Goal: Task Accomplishment & Management: Complete application form

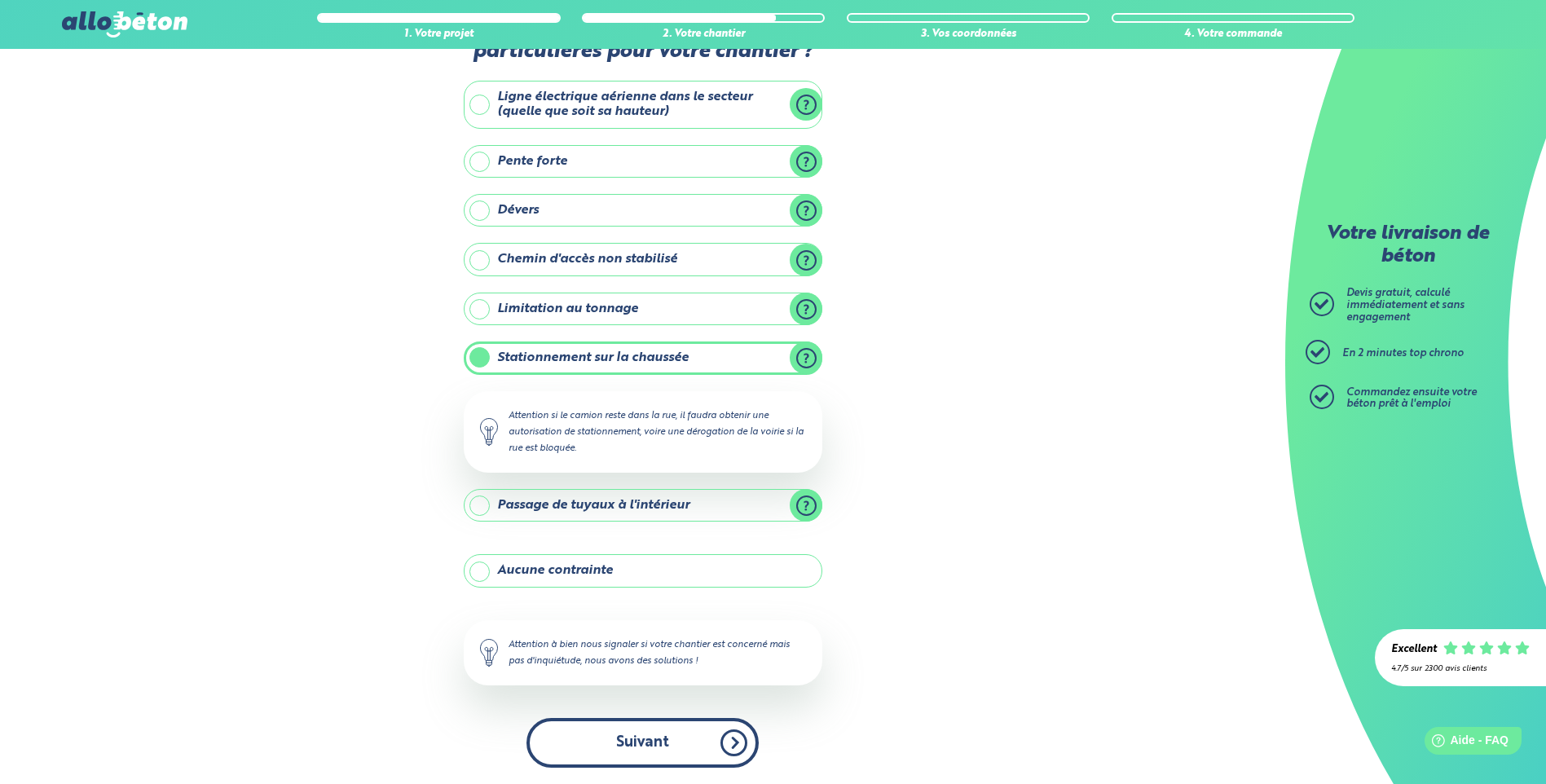
click at [661, 742] on button "Suivant" at bounding box center [642, 742] width 232 height 50
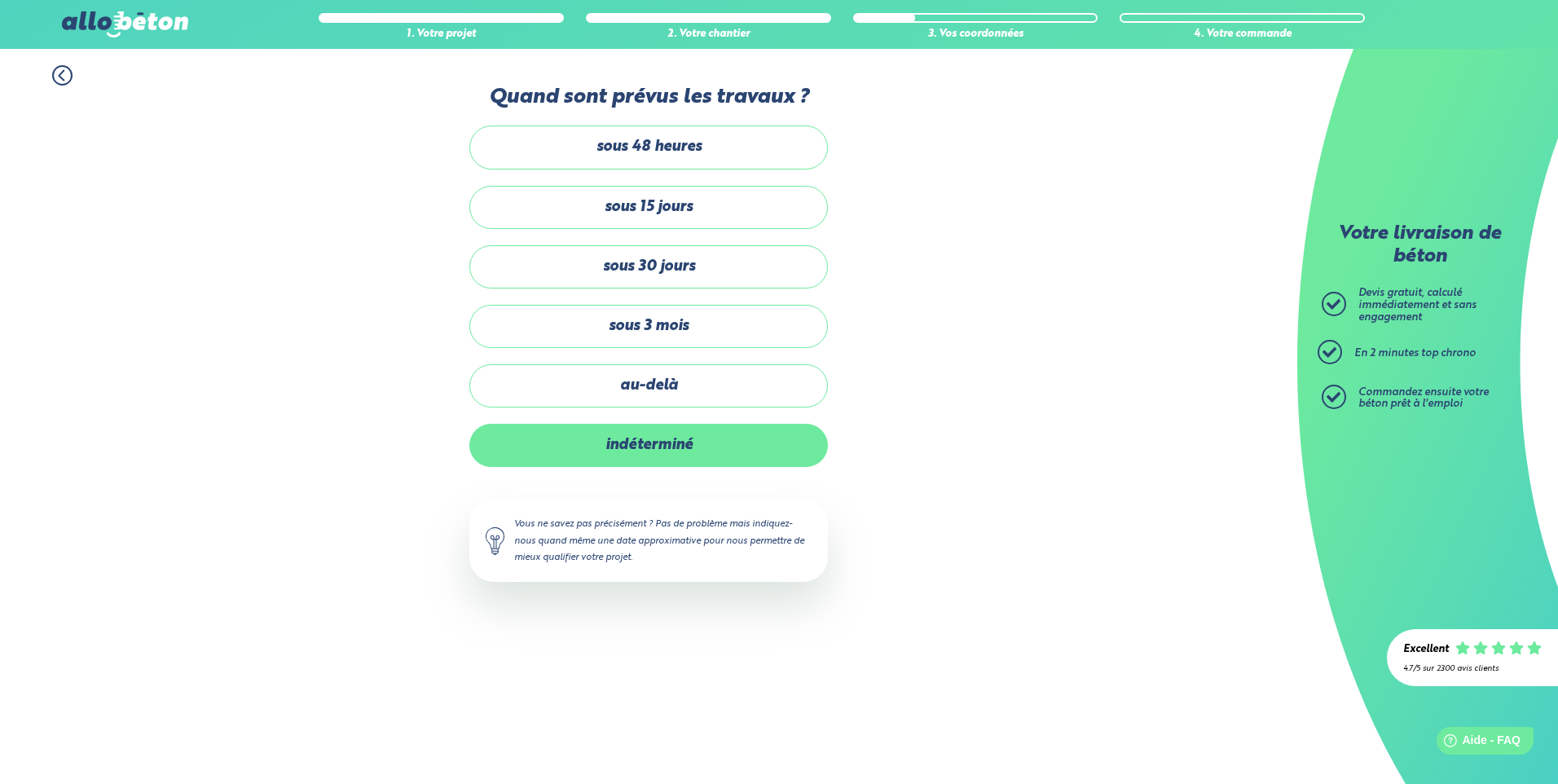
click at [642, 446] on label "indéterminé" at bounding box center [648, 445] width 359 height 43
click at [0, 0] on input "indéterminé" at bounding box center [0, 0] width 0 height 0
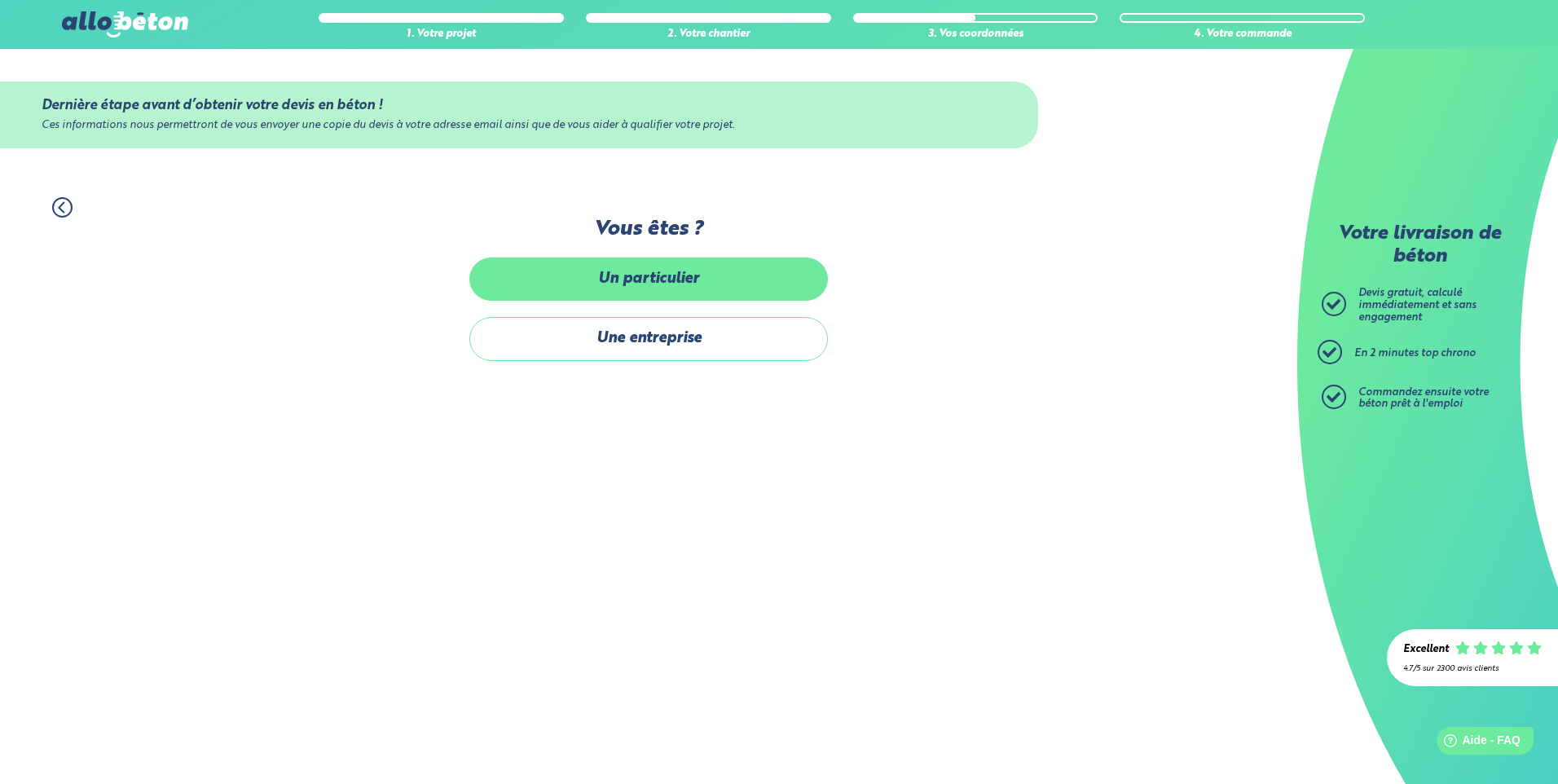
click at [635, 276] on label "Un particulier" at bounding box center [648, 279] width 359 height 43
click at [0, 0] on input "Un particulier" at bounding box center [0, 0] width 0 height 0
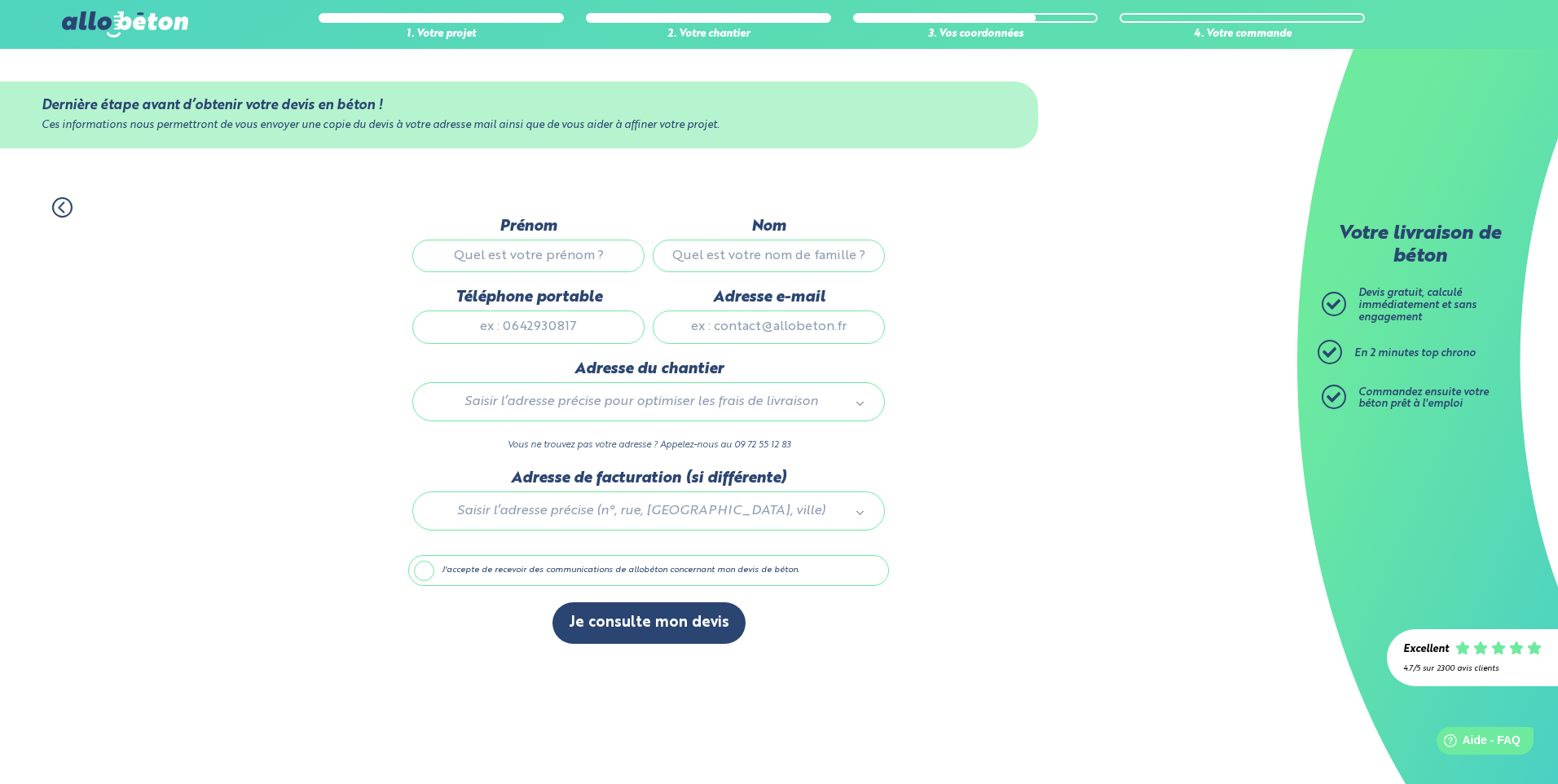
click at [483, 260] on input "Prénom" at bounding box center [528, 256] width 232 height 33
type input "[PERSON_NAME]"
type input "DELAMARRE"
type input "0608093168"
type input "[EMAIL_ADDRESS][DOMAIN_NAME]"
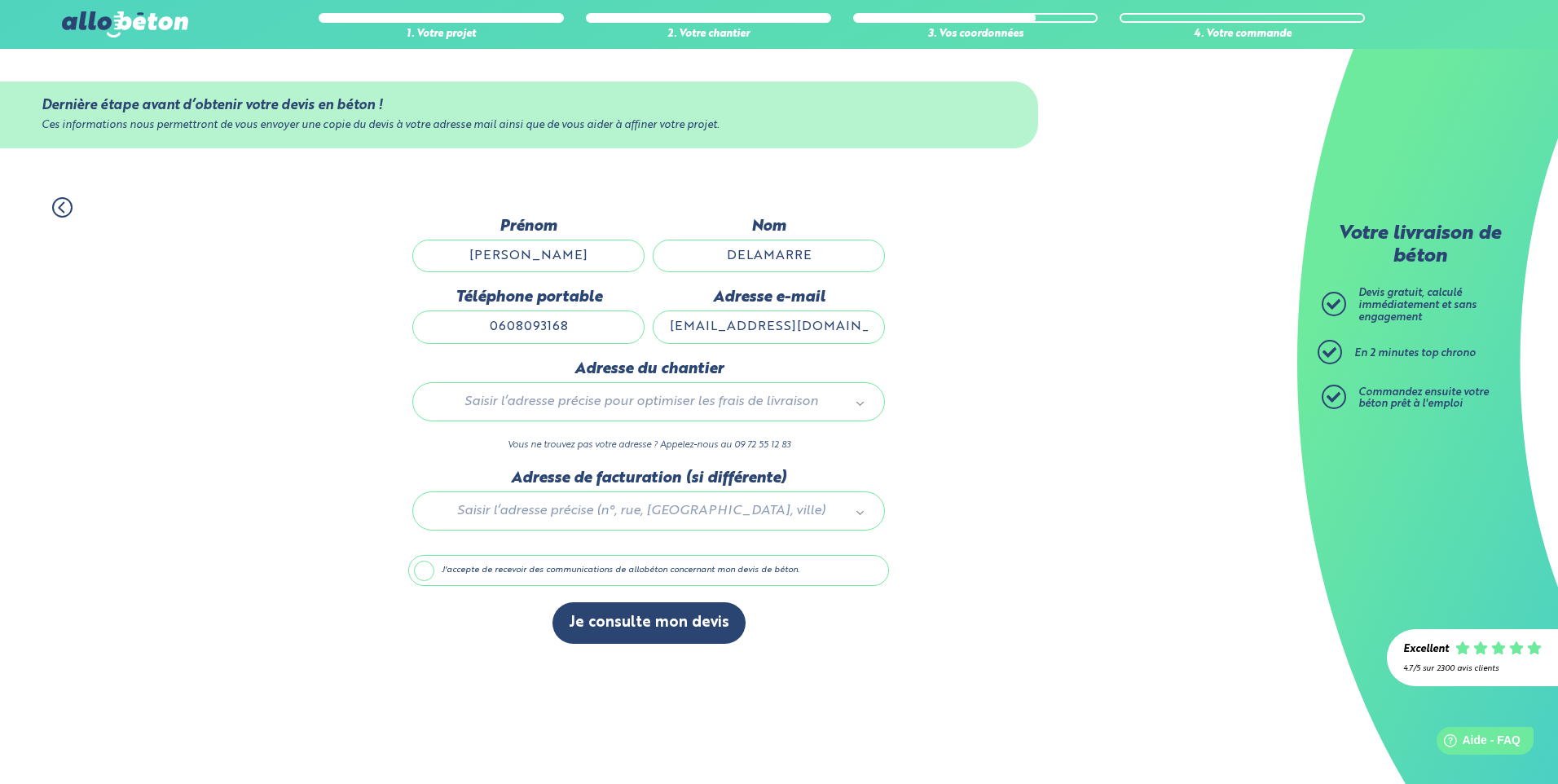
type input "Qu'est ce que le numero de formule?"
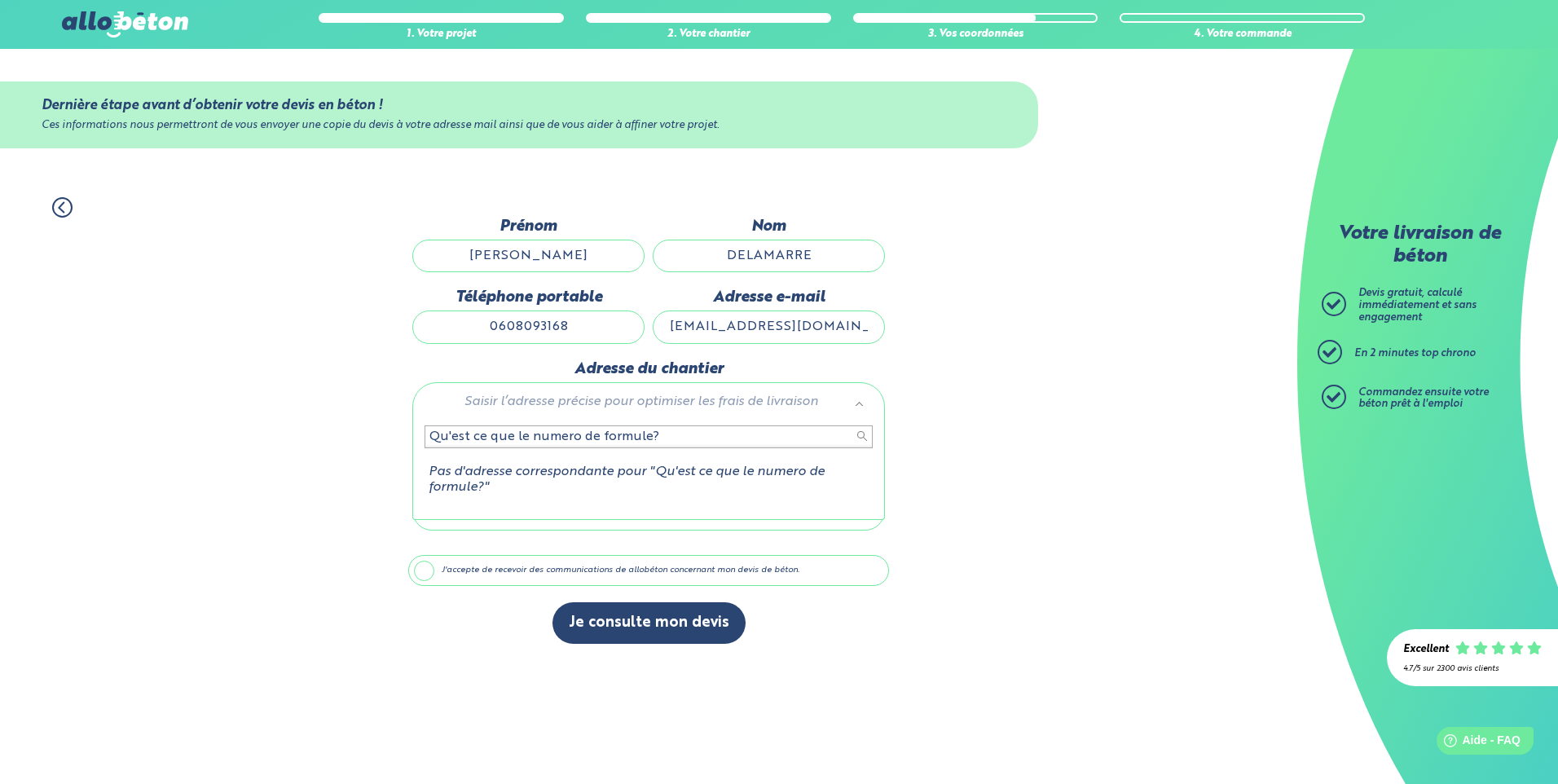
click at [428, 433] on input "Qu'est ce que le numero de formule?" at bounding box center [649, 436] width 448 height 23
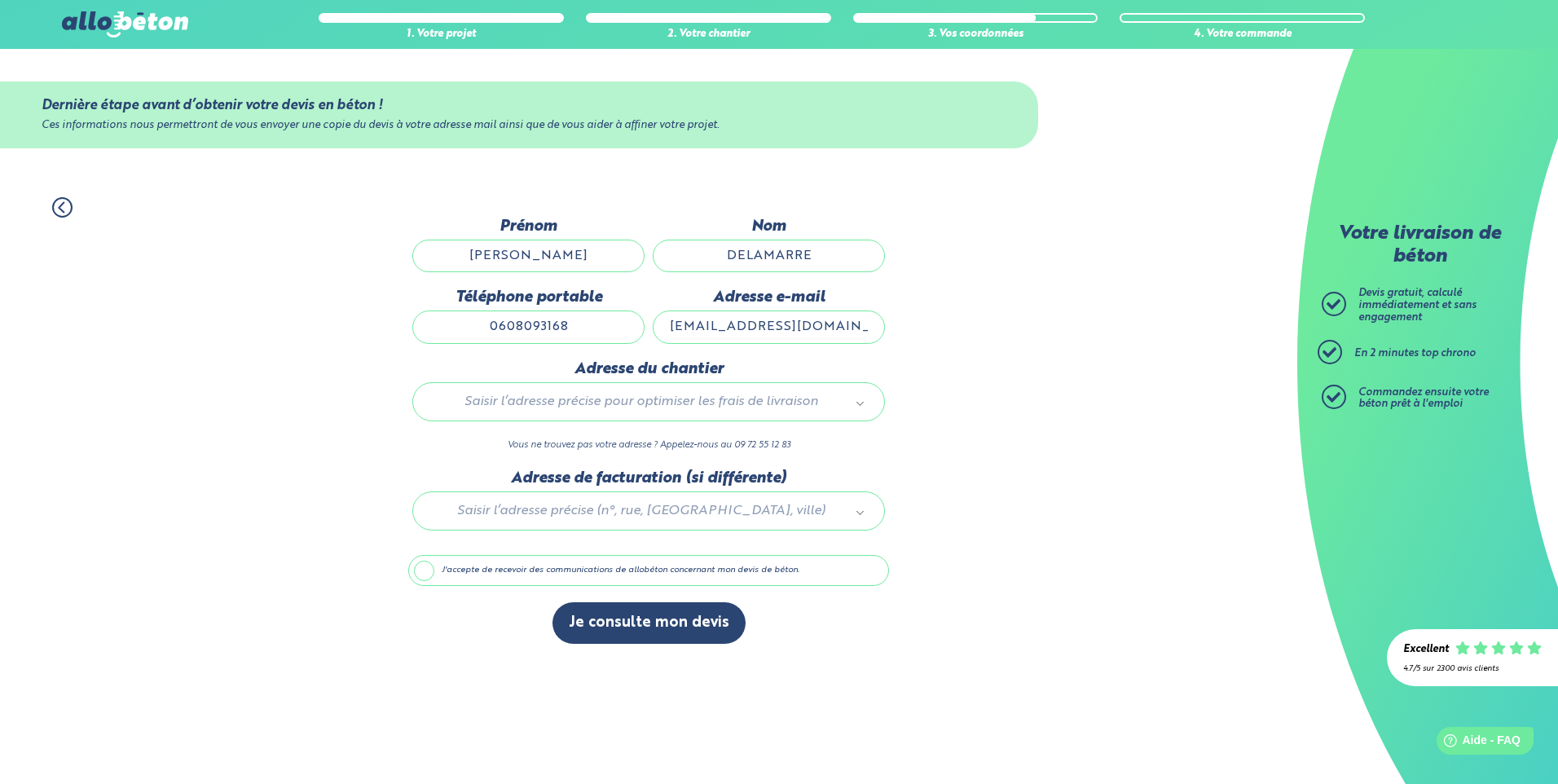
click at [61, 208] on icon at bounding box center [62, 207] width 21 height 21
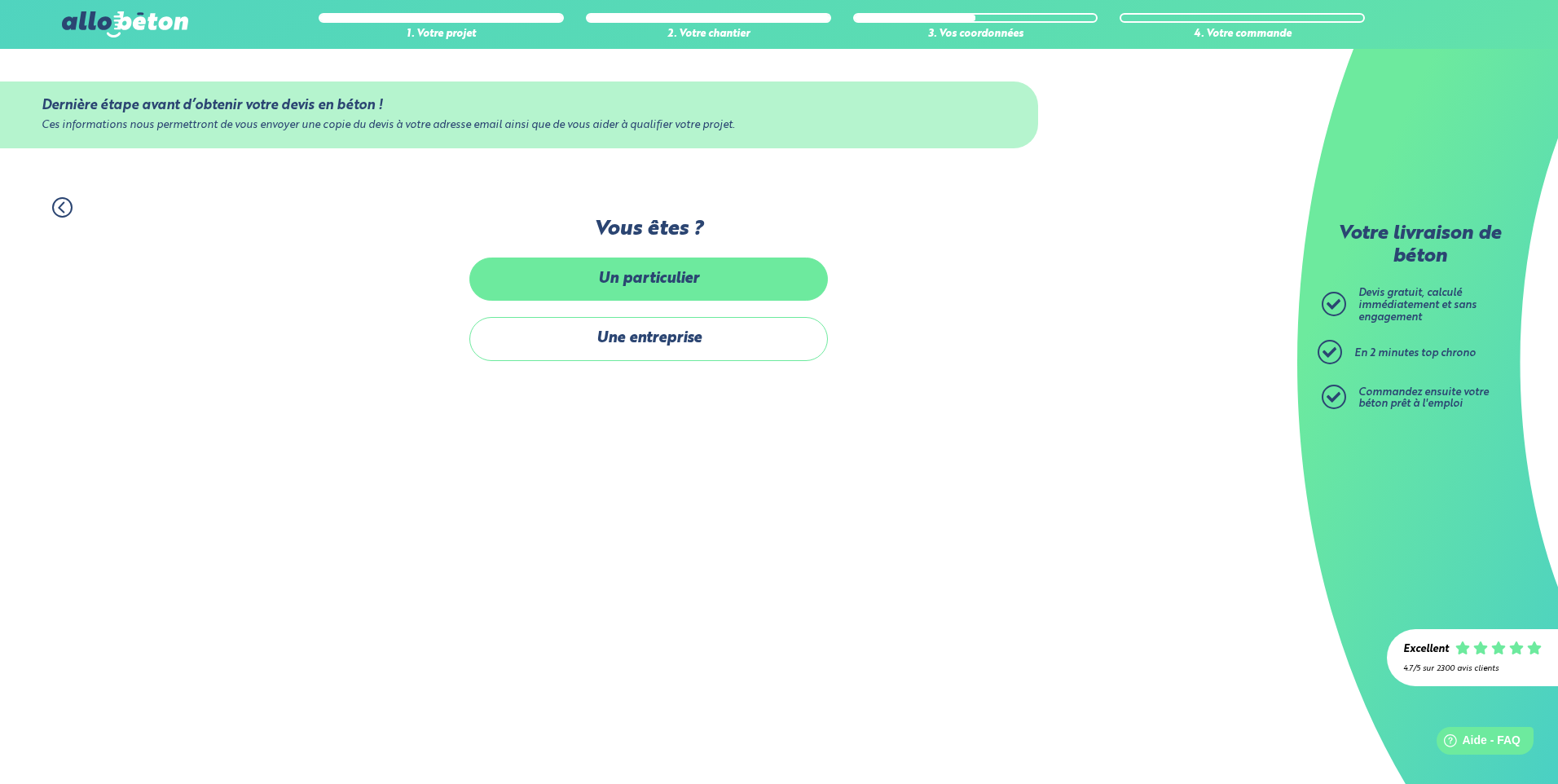
click at [648, 274] on label "Un particulier" at bounding box center [648, 279] width 359 height 43
click at [0, 0] on input "Un particulier" at bounding box center [0, 0] width 0 height 0
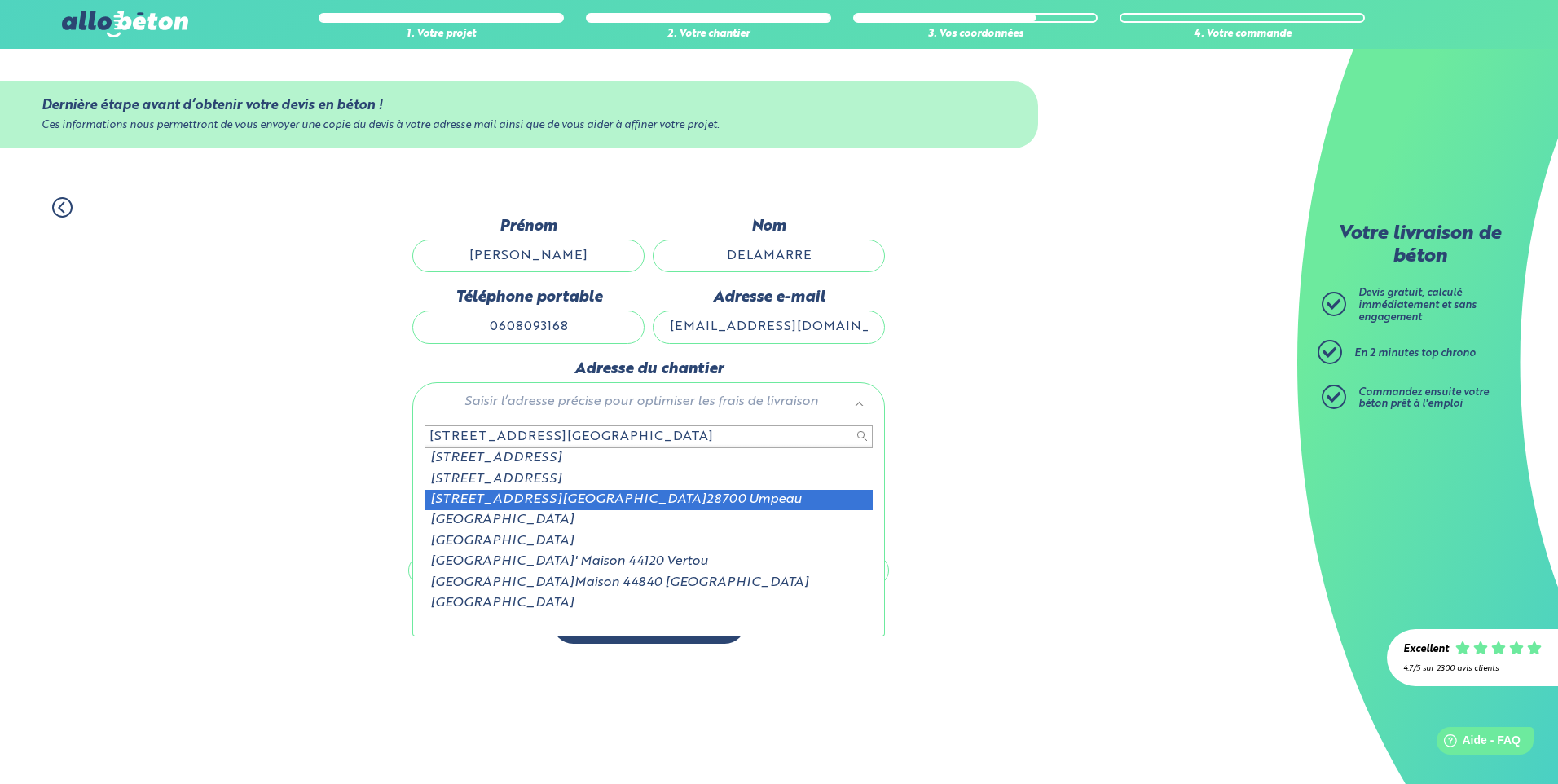
type input "20 rue de la grand maison"
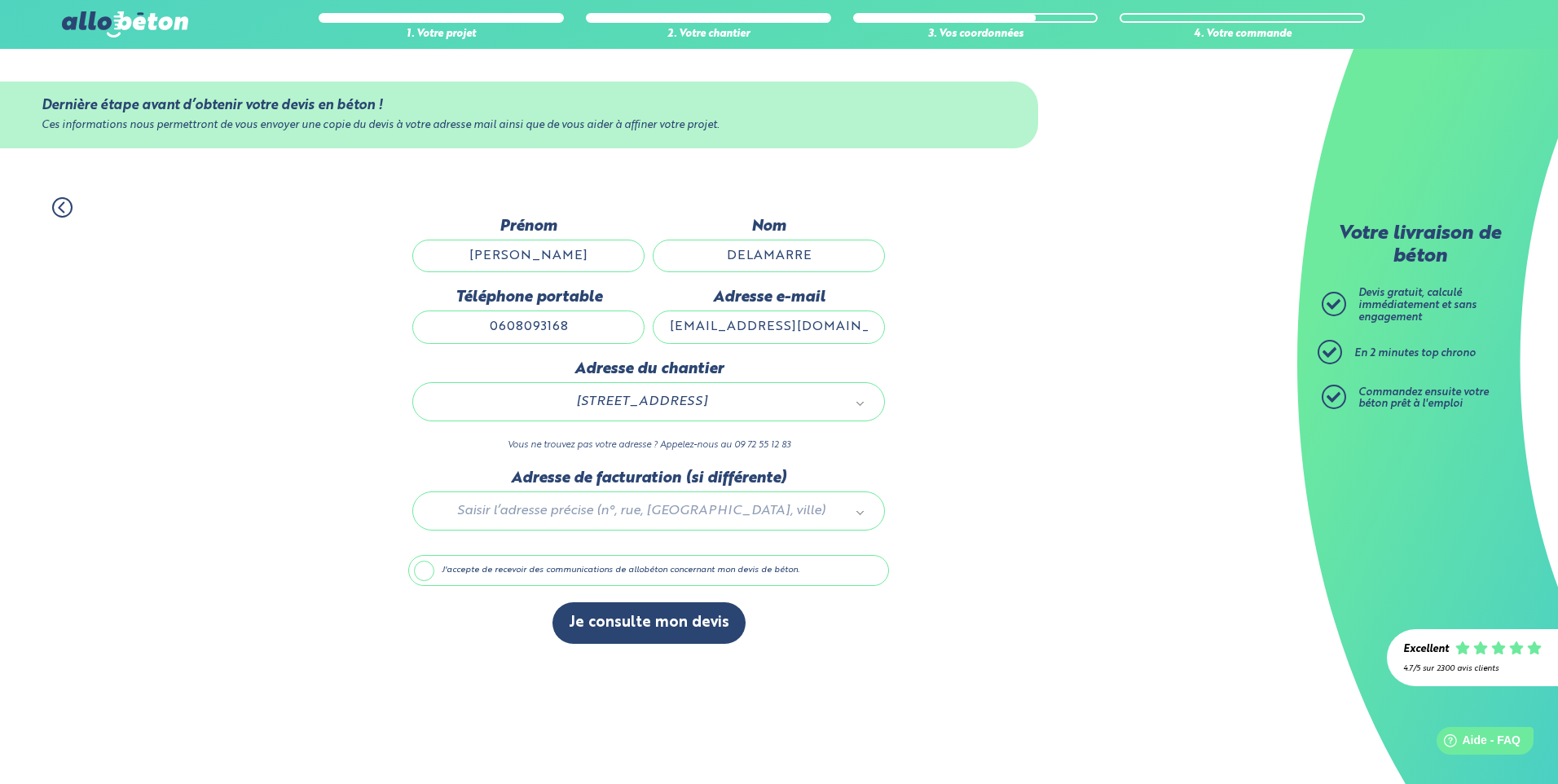
click at [508, 506] on div at bounding box center [649, 508] width 481 height 78
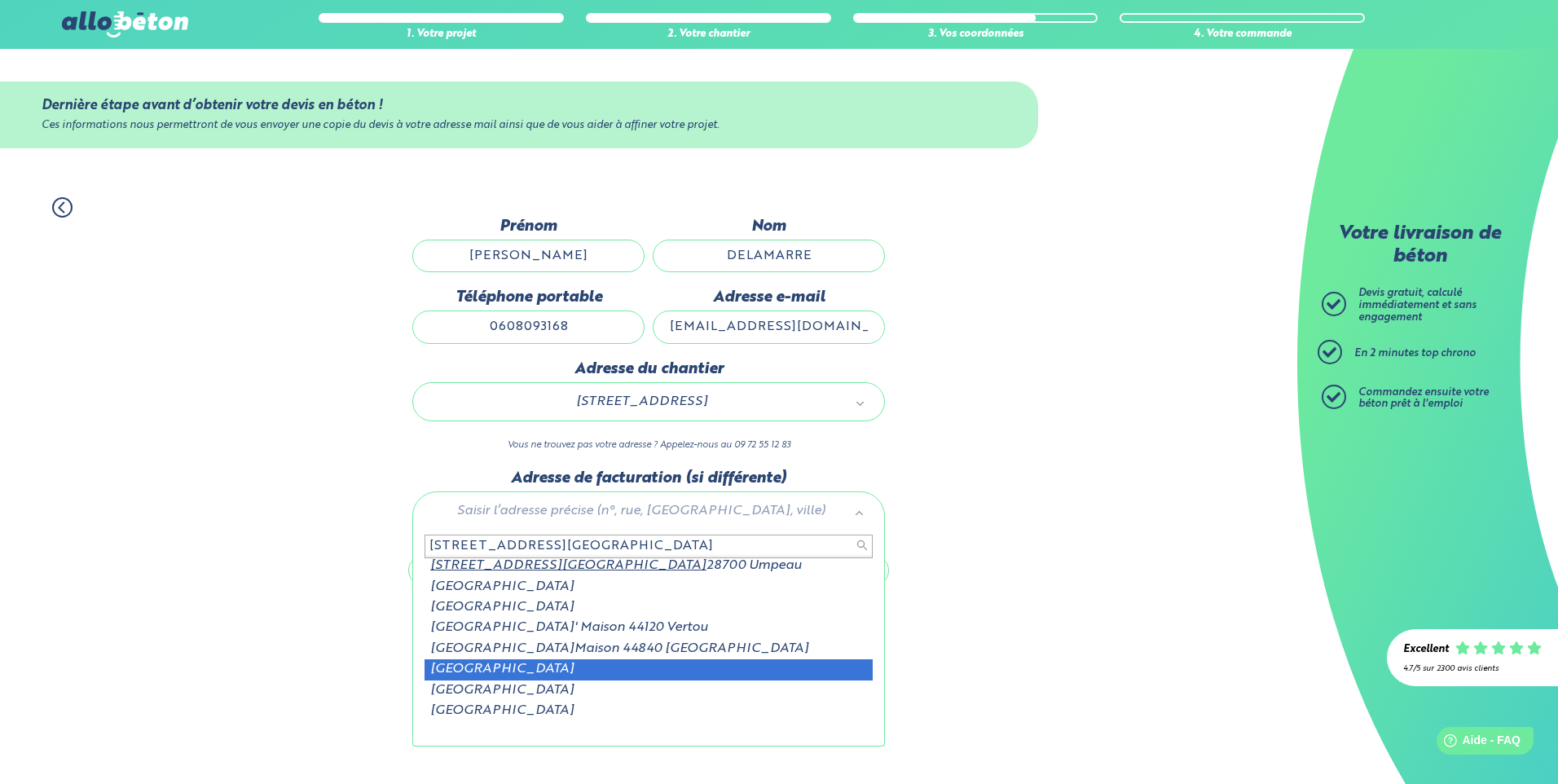
scroll to position [42, 0]
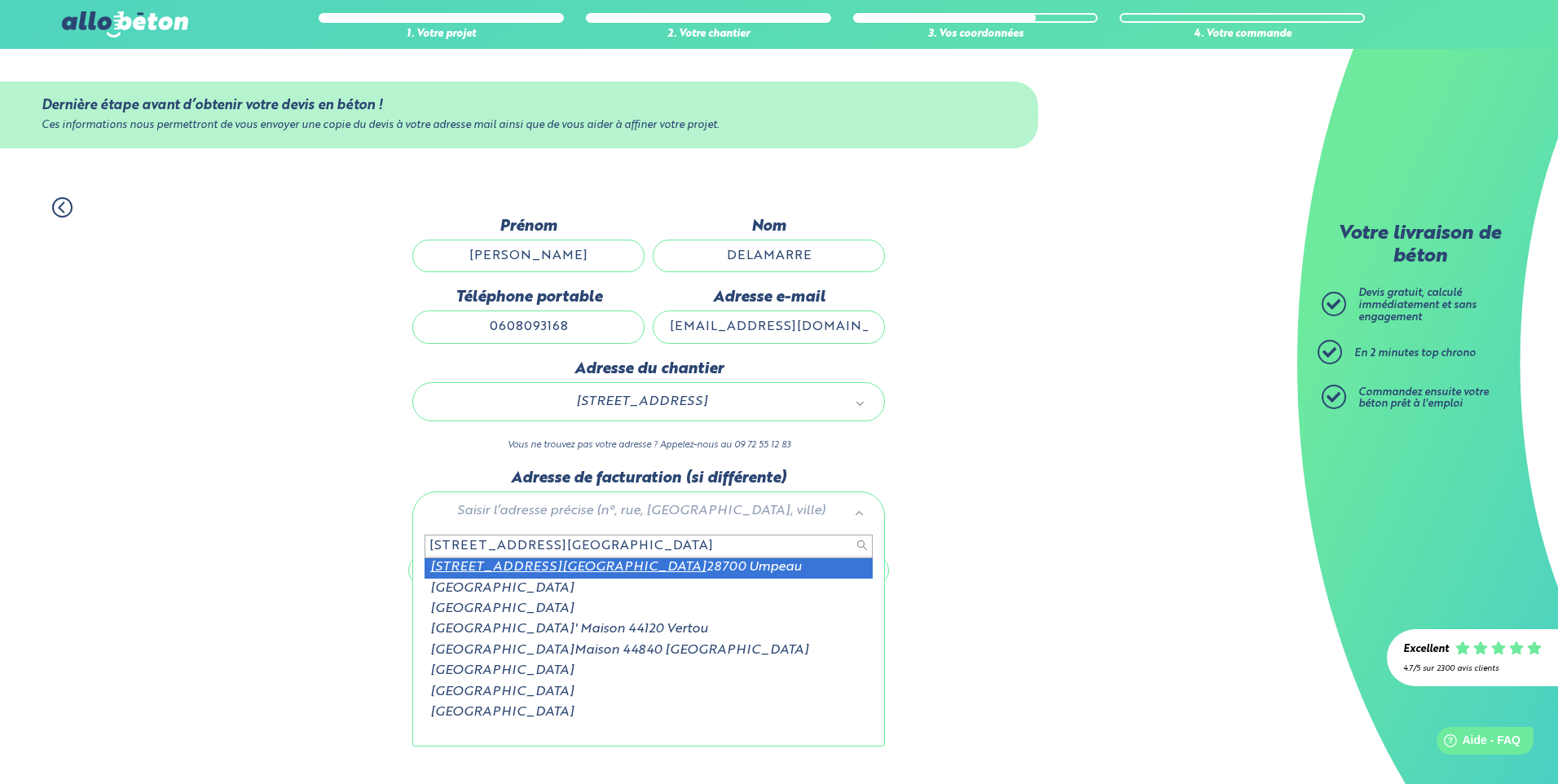
type input "20 rue de la grand maison"
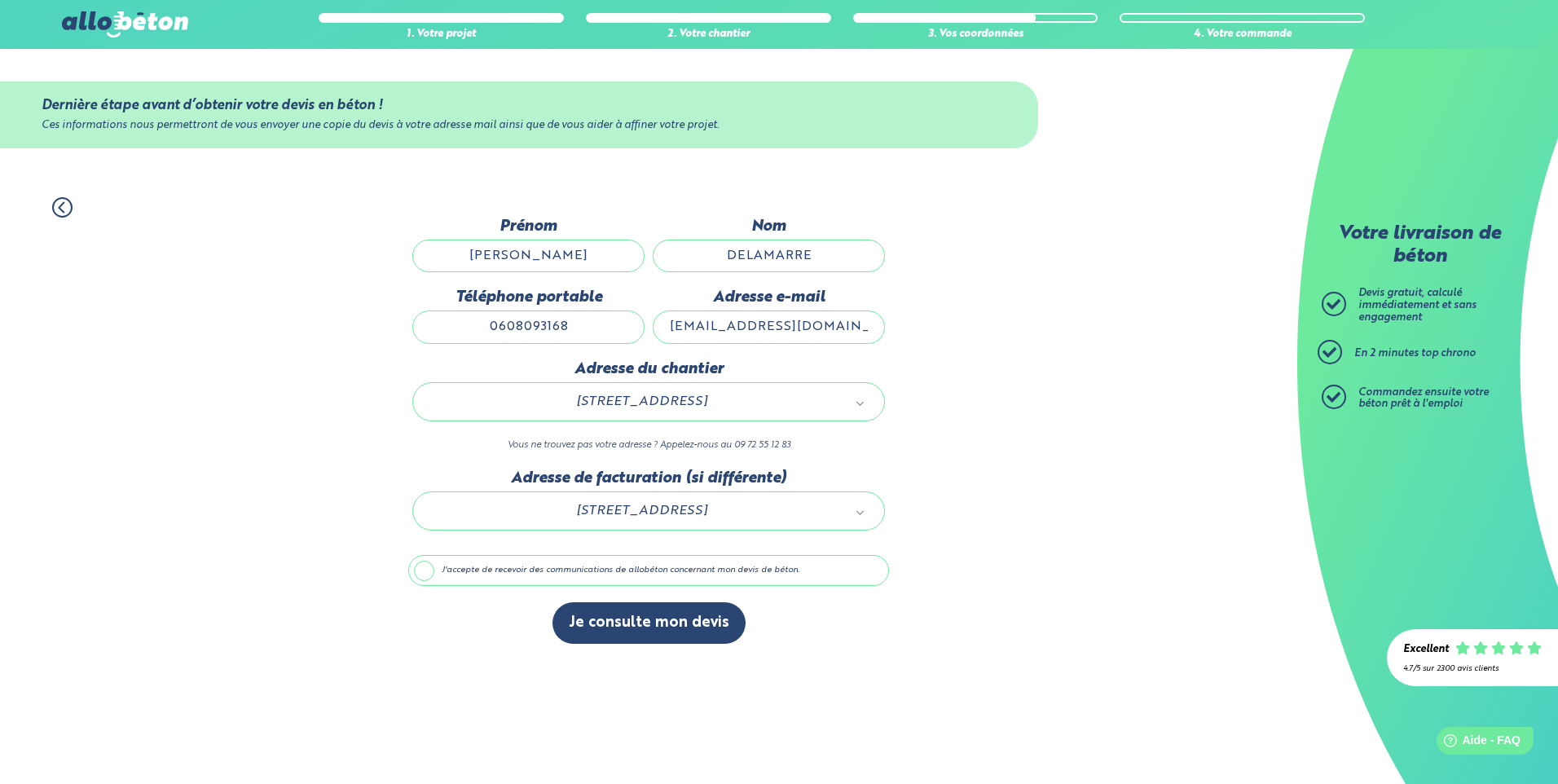
click at [428, 573] on label "J'accepte de recevoir des communications de allobéton concernant mon devis de b…" at bounding box center [649, 570] width 481 height 31
click at [0, 0] on input "J'accepte de recevoir des communications de allobéton concernant mon devis de b…" at bounding box center [0, 0] width 0 height 0
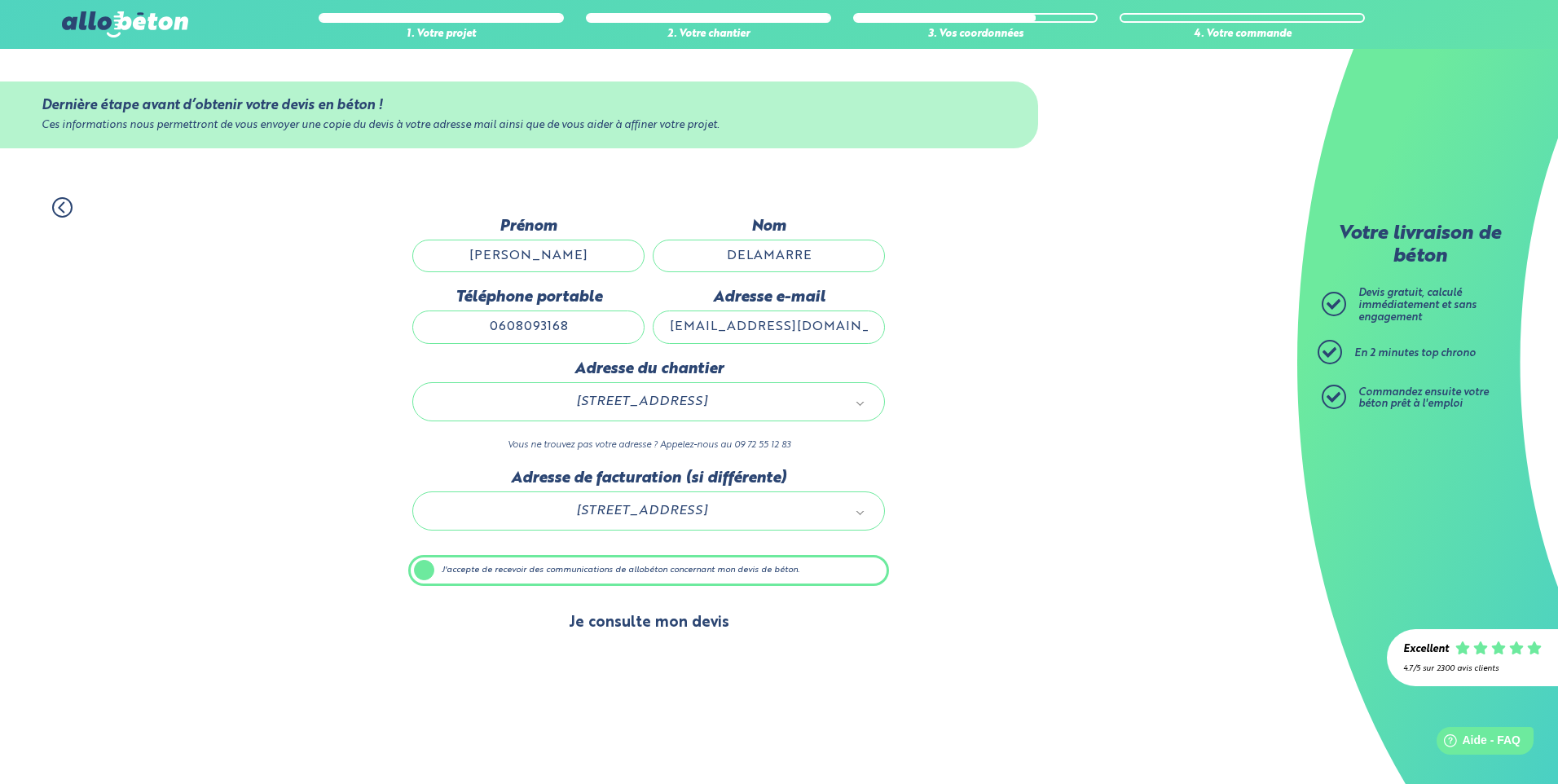
click at [618, 618] on button "Je consulte mon devis" at bounding box center [649, 623] width 193 height 42
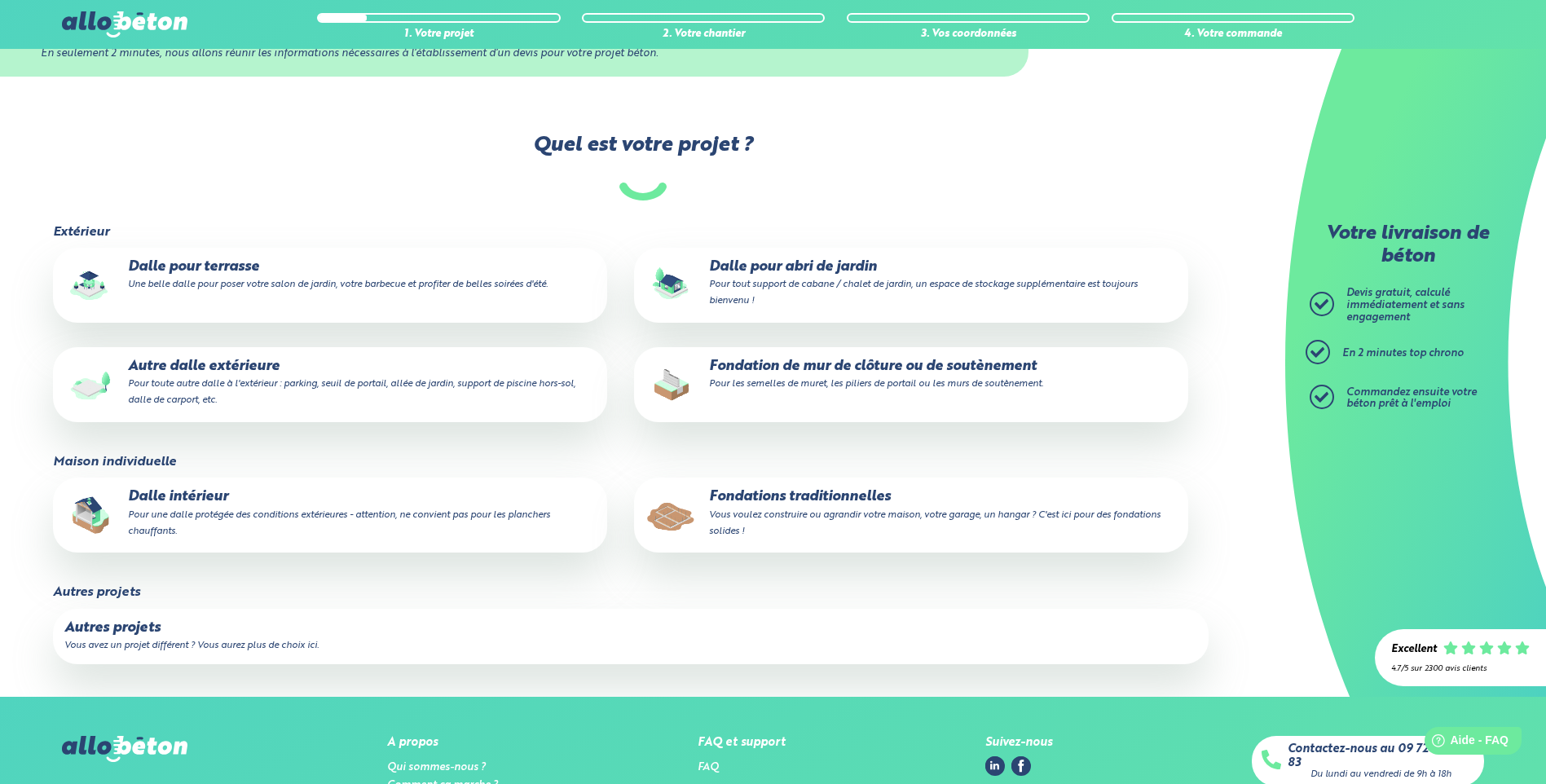
scroll to position [245, 0]
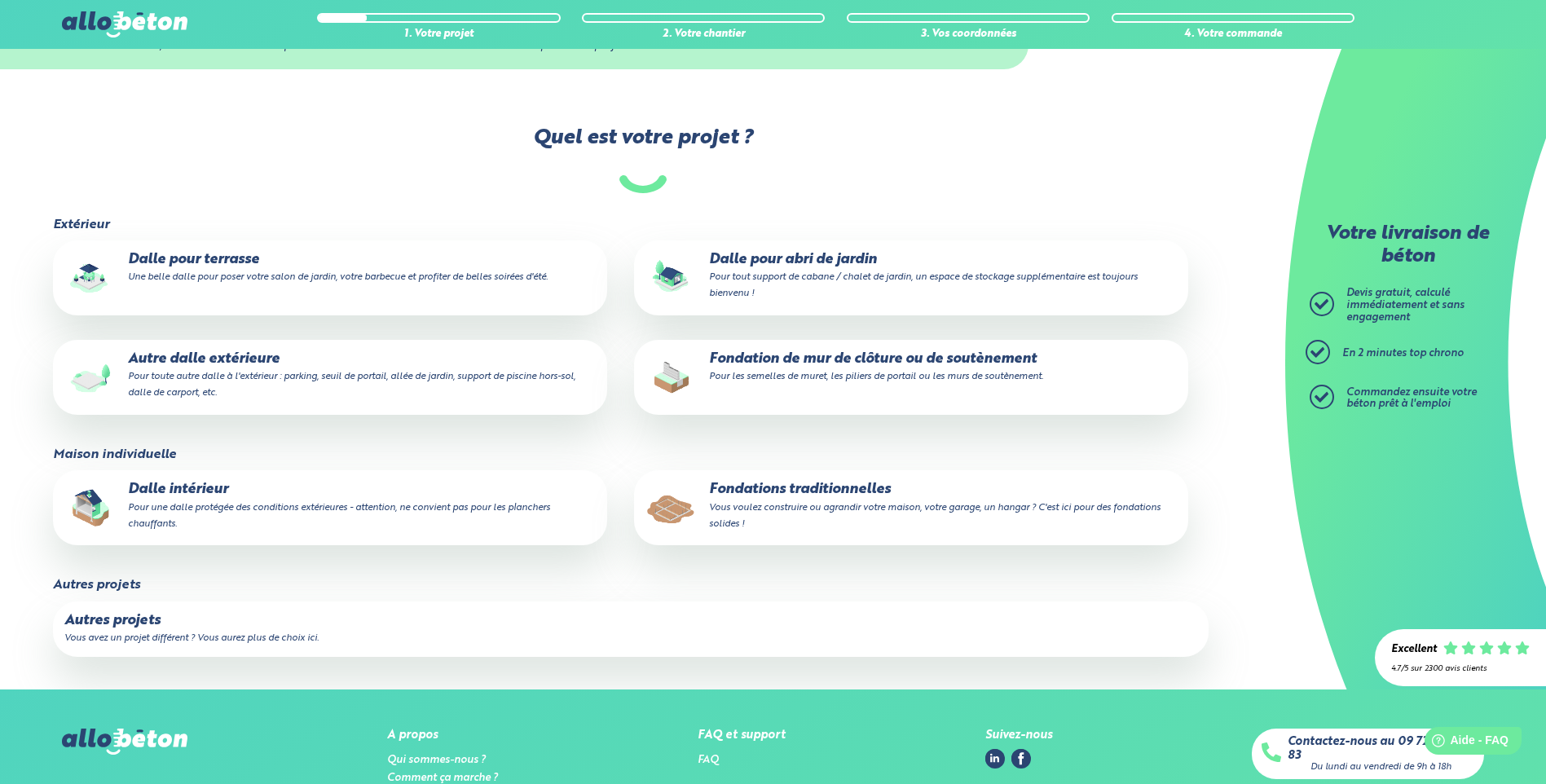
click at [112, 633] on small "Vous avez un projet différent ? Vous aurez plus de choix ici." at bounding box center [191, 638] width 254 height 10
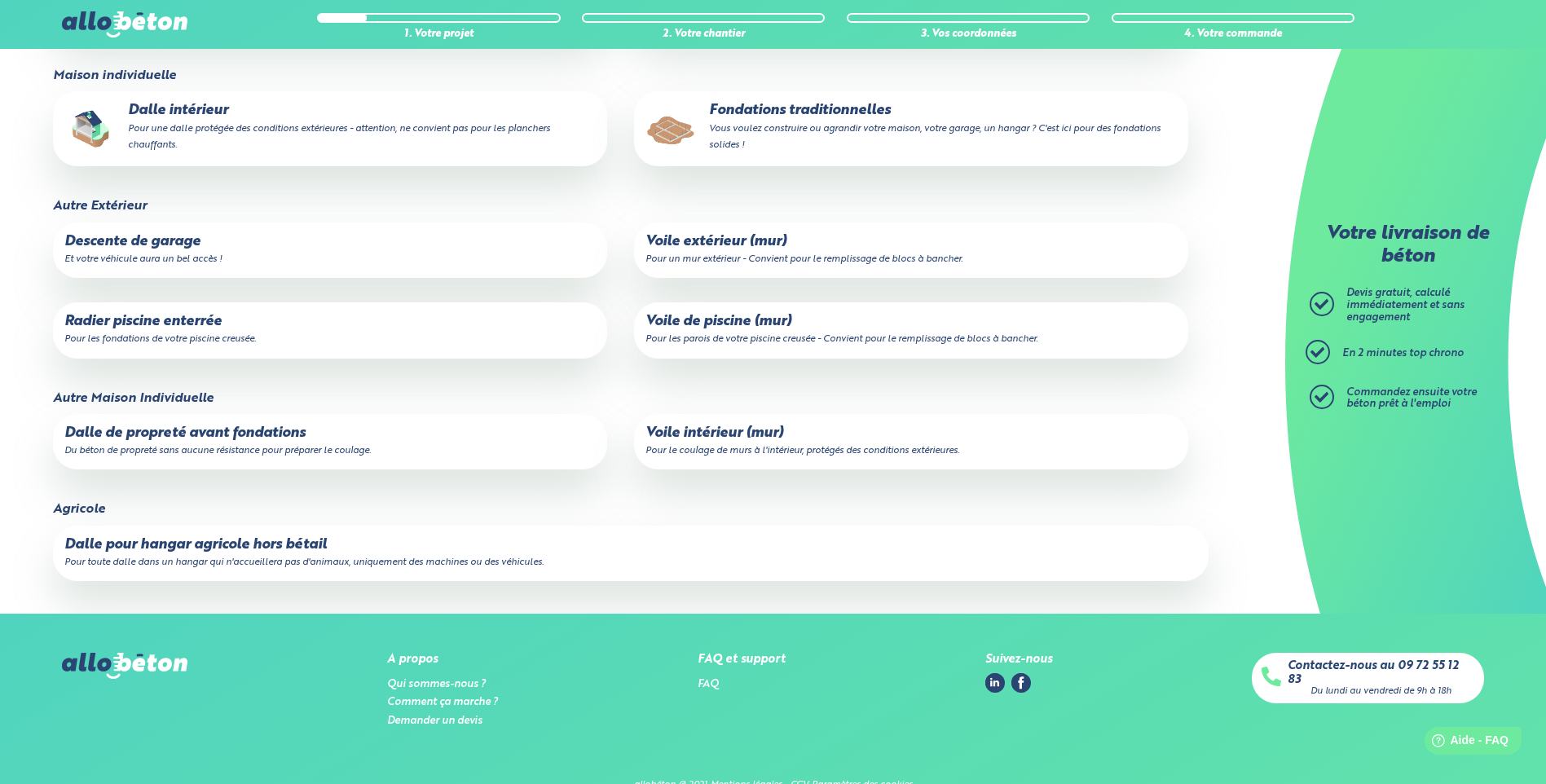
scroll to position [626, 0]
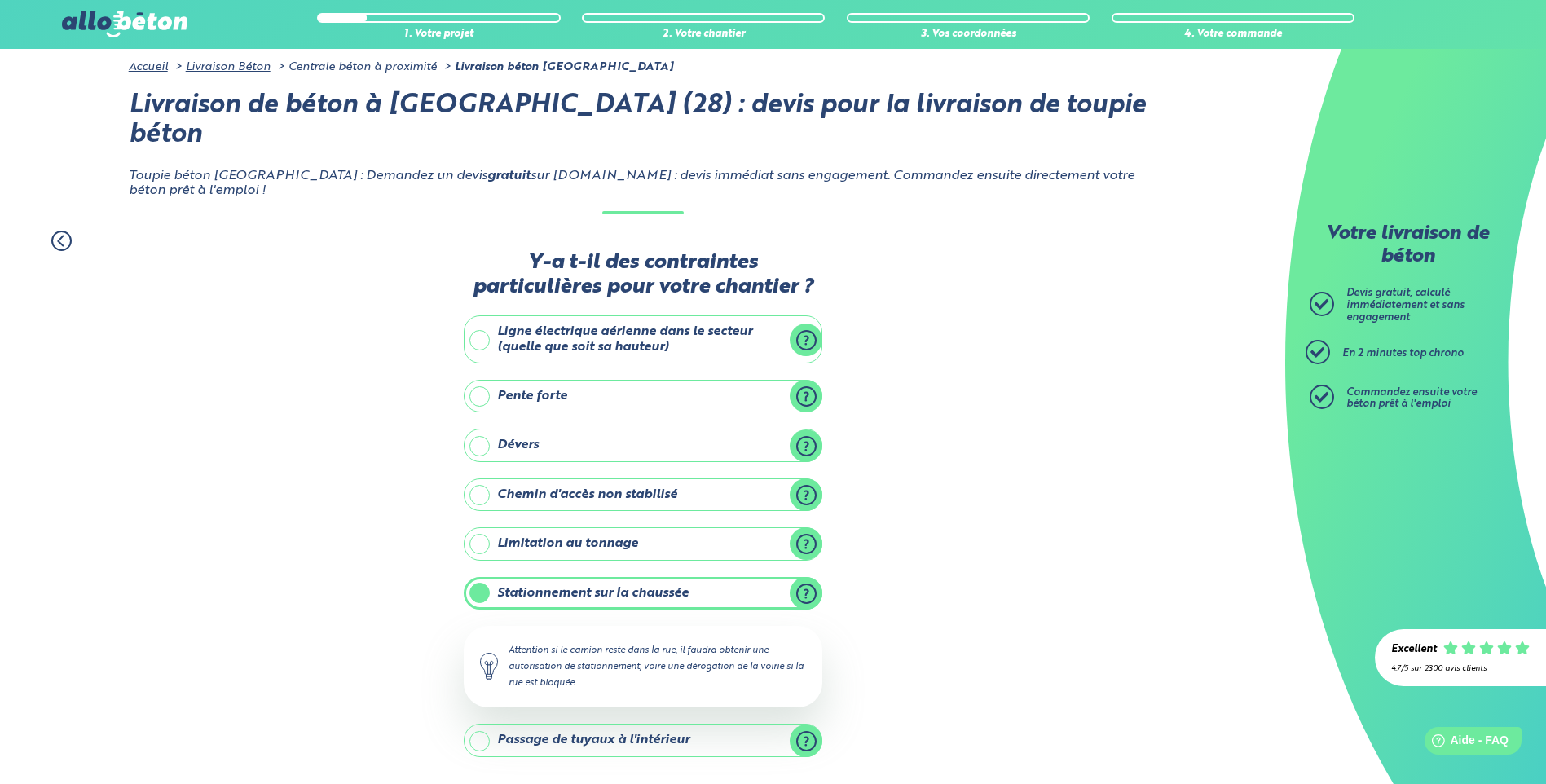
scroll to position [70, 0]
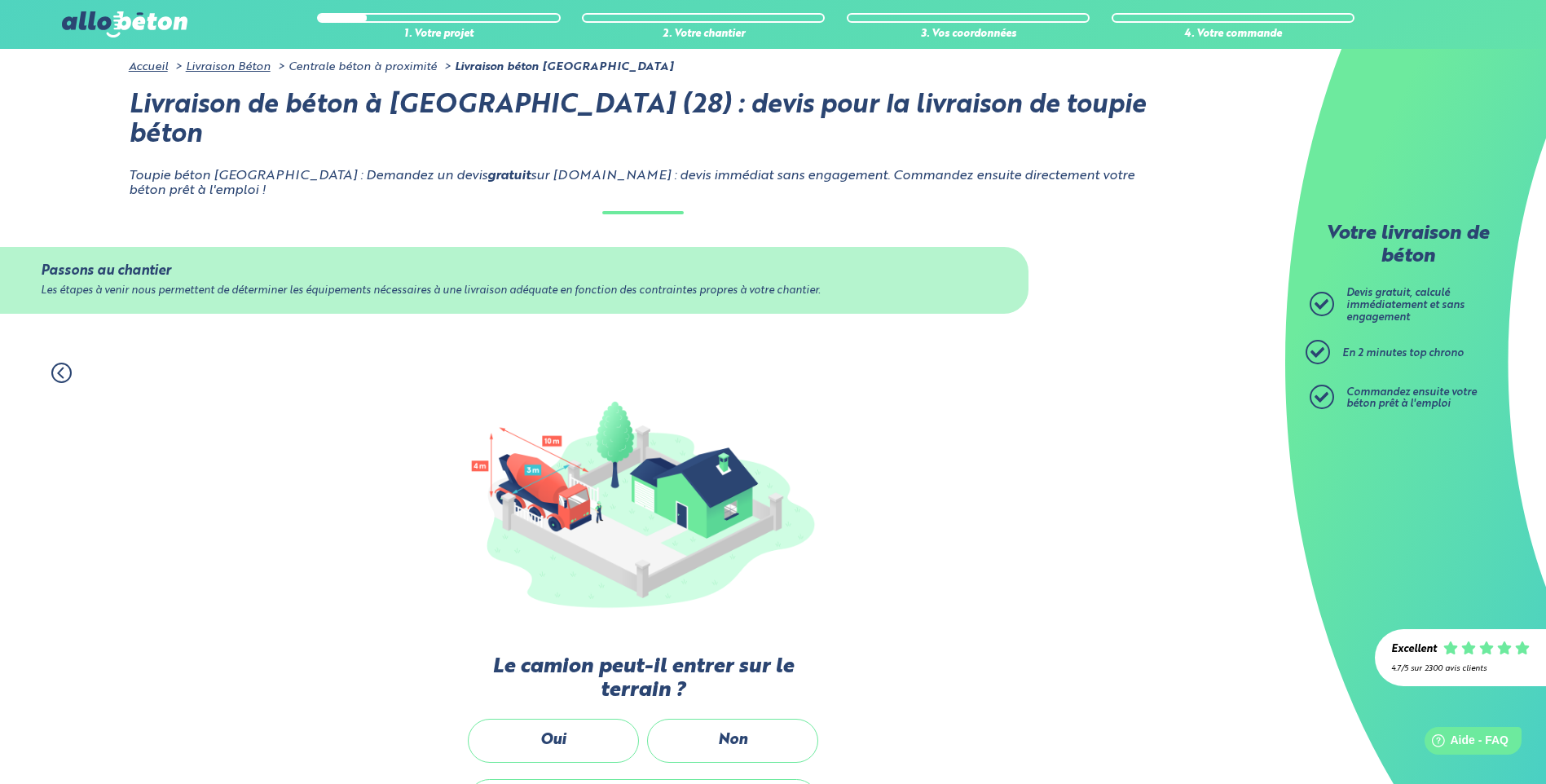
scroll to position [67, 0]
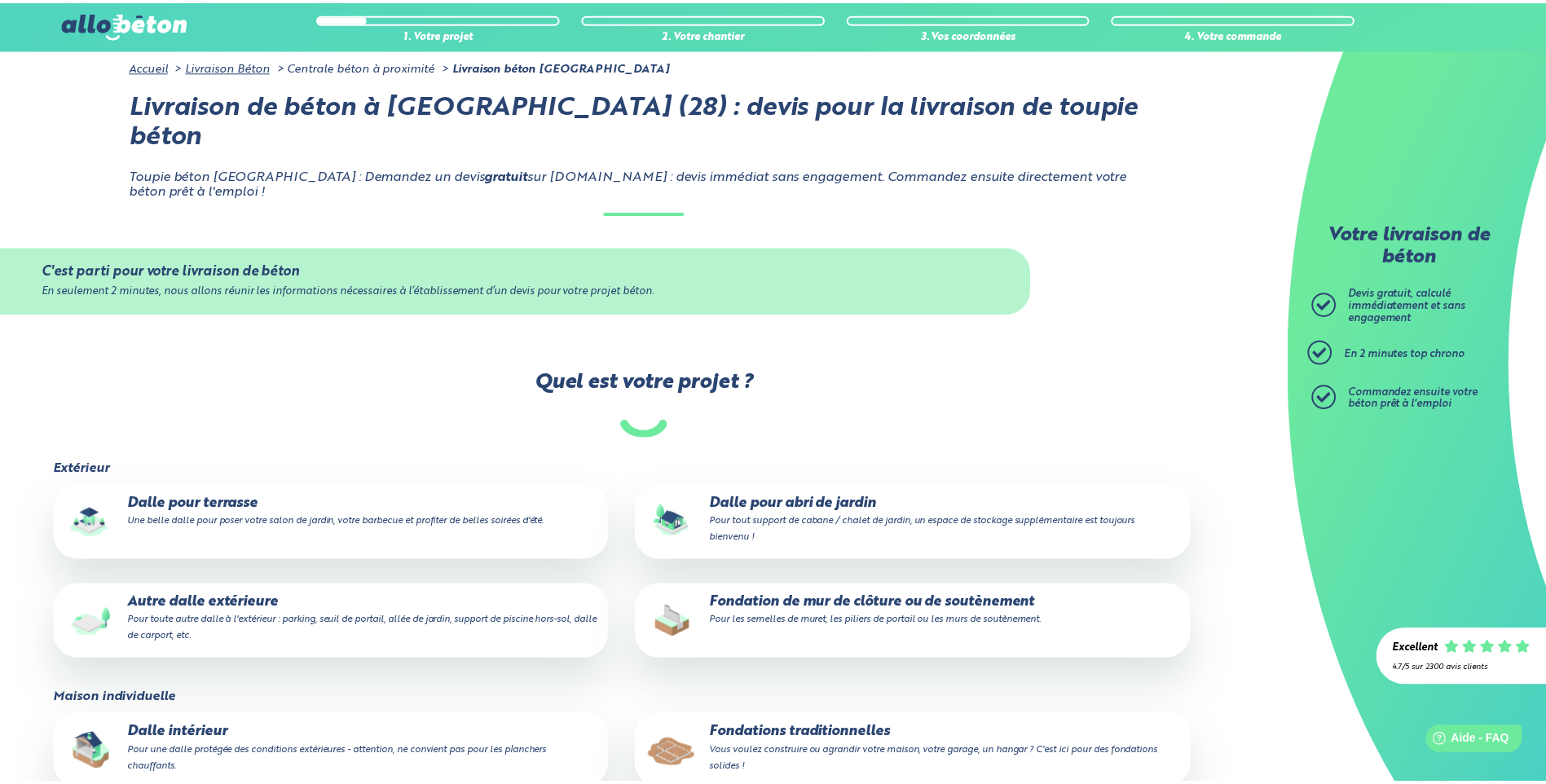
scroll to position [137, 0]
